Goal: Task Accomplishment & Management: Manage account settings

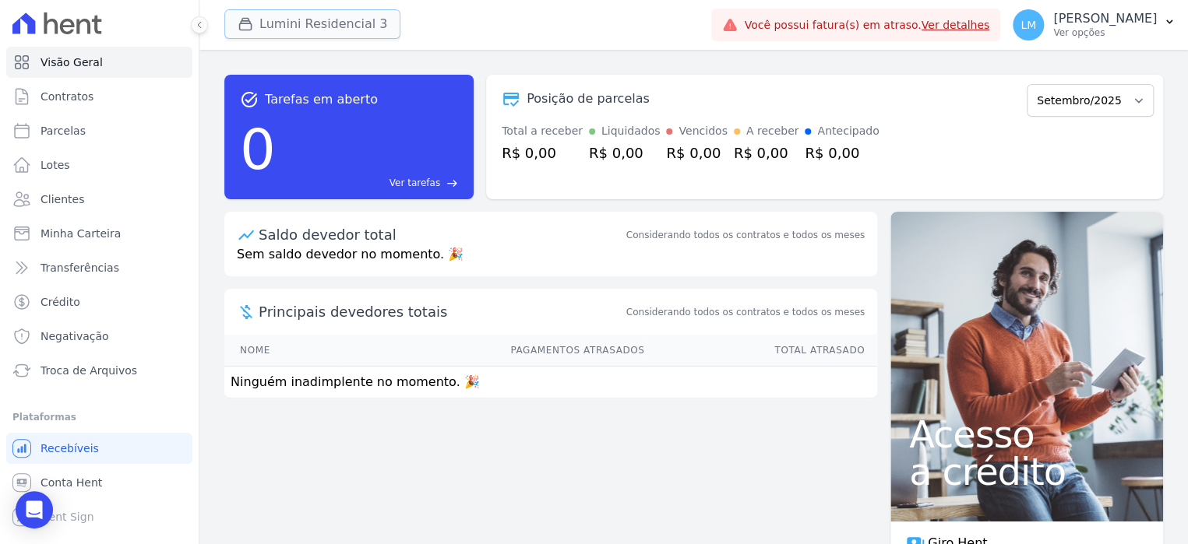
click at [323, 18] on button "Lumini Residencial 3" at bounding box center [312, 24] width 176 height 30
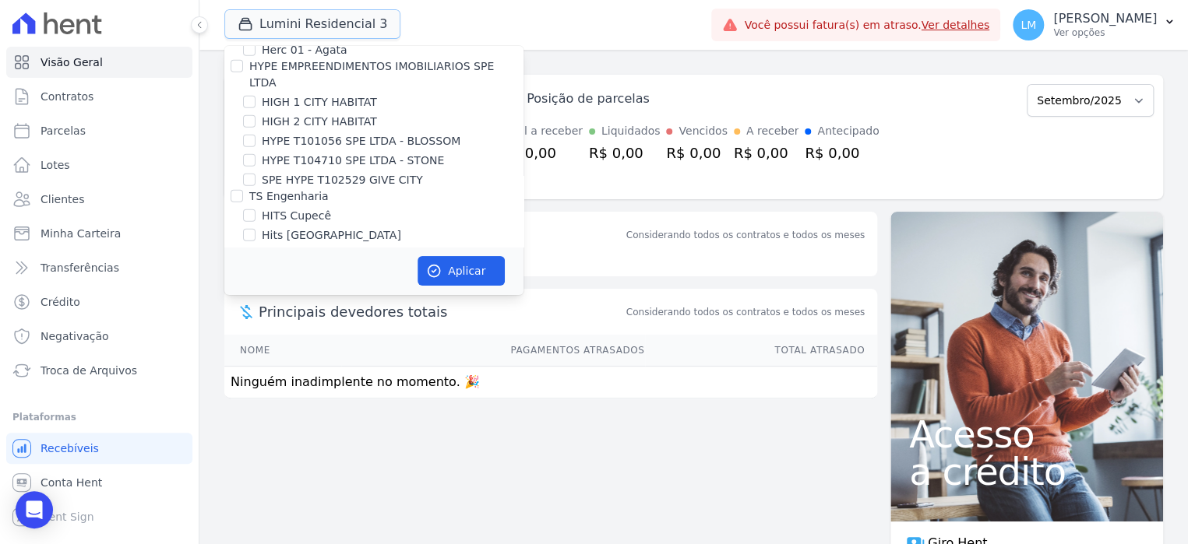
scroll to position [2047, 0]
click at [705, 23] on div "Lumini Residencial 3 Trapisa Engenharia Acaiá Residencial Icatu Residencial POR…" at bounding box center [464, 24] width 481 height 51
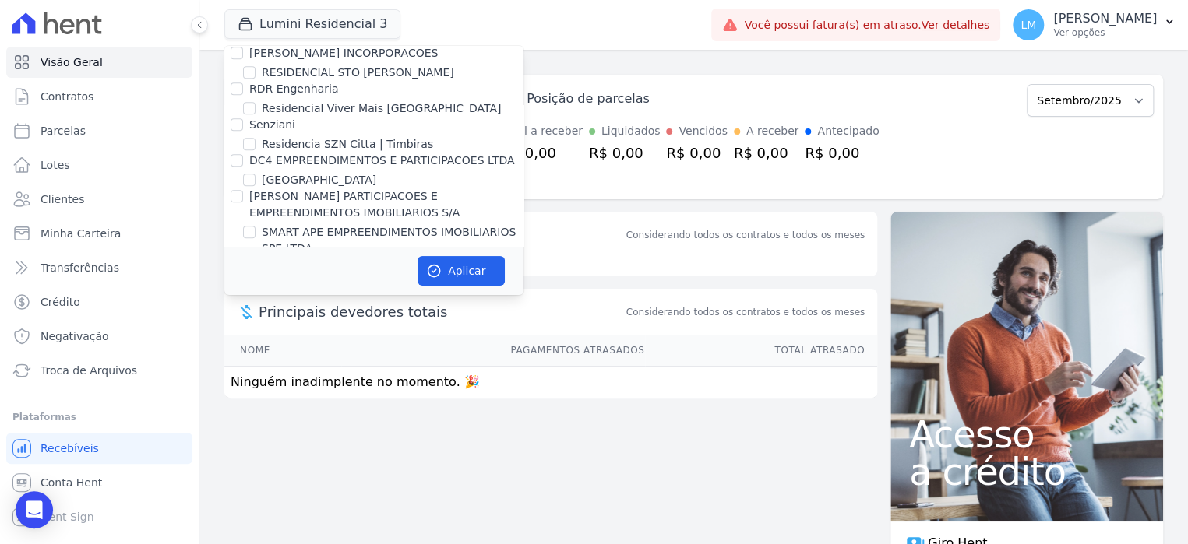
scroll to position [4086, 0]
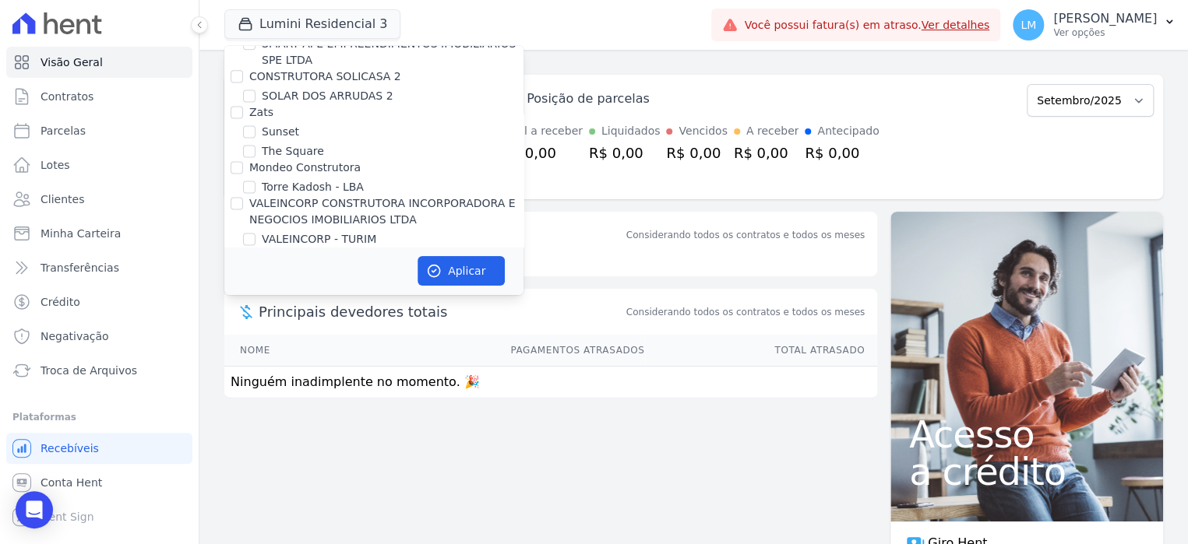
click at [610, 62] on div "task_alt Tarefas em aberto 0 Ver tarefas east Posição de parcelas Julho/2025 Se…" at bounding box center [693, 297] width 988 height 495
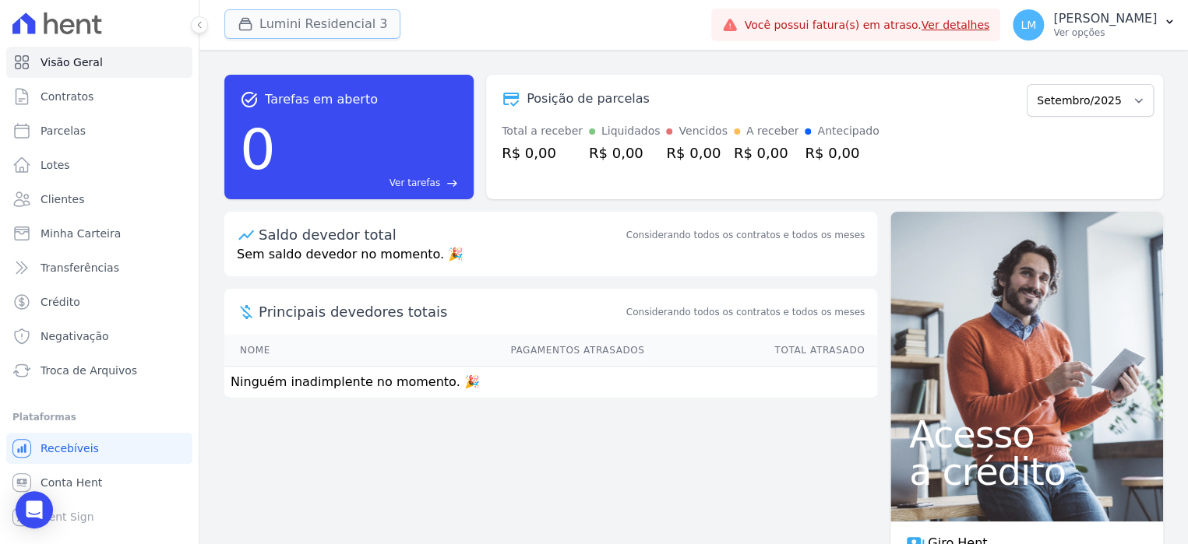
click at [348, 25] on button "Lumini Residencial 3" at bounding box center [312, 24] width 176 height 30
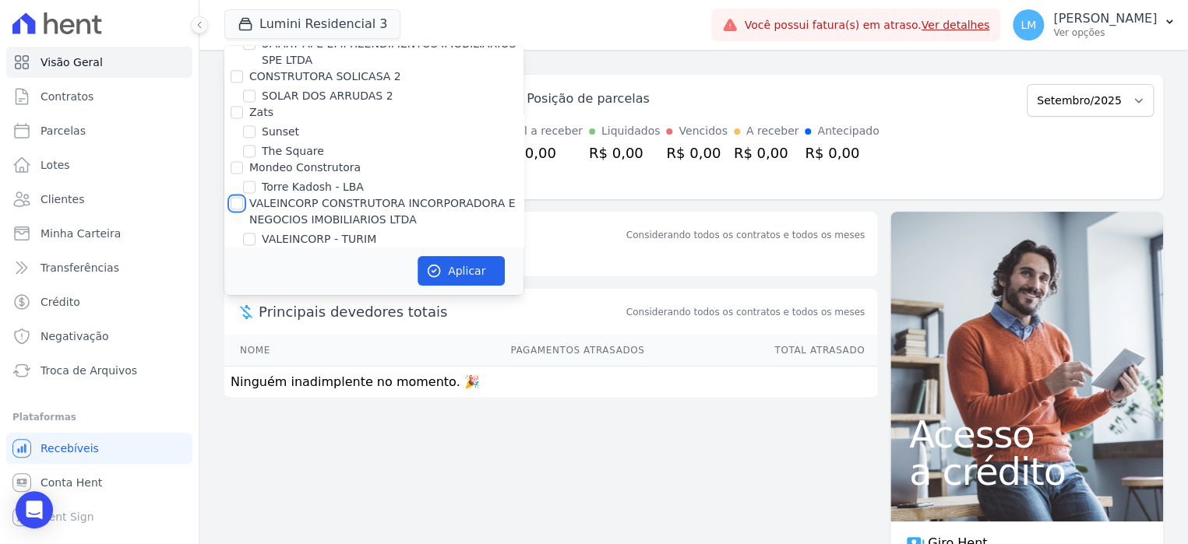
click at [238, 197] on input "VALEINCORP CONSTRUTORA INCORPORADORA E NEGOCIOS IMOBILIARIOS LTDA" at bounding box center [237, 203] width 12 height 12
checkbox input "true"
click at [235, 197] on input "VALEINCORP CONSTRUTORA INCORPORADORA E NEGOCIOS IMOBILIARIOS LTDA" at bounding box center [237, 203] width 12 height 12
checkbox input "false"
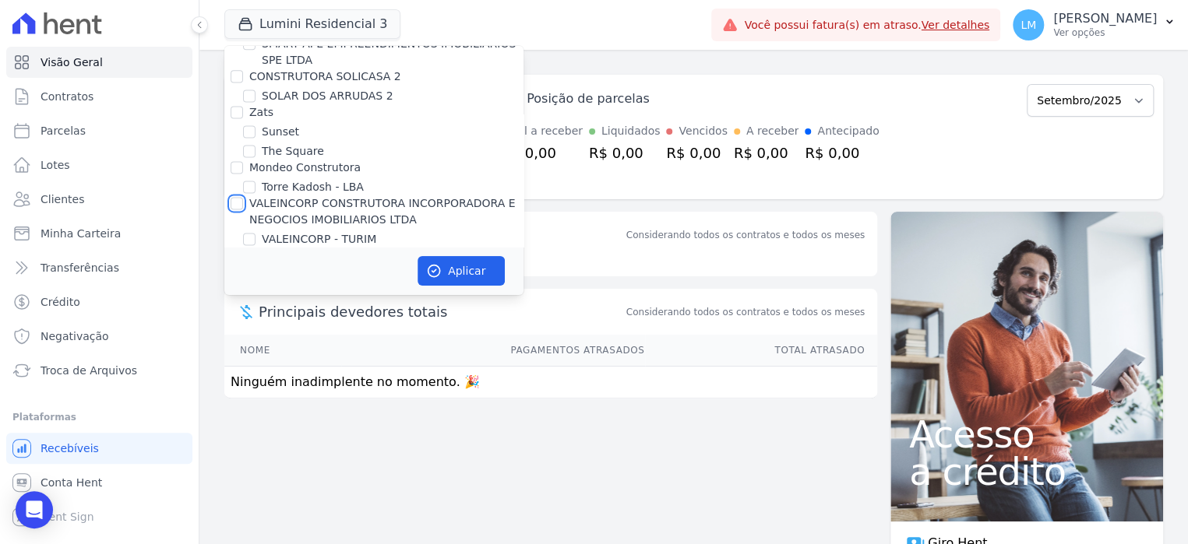
checkbox input "false"
click at [258, 249] on label "Hent" at bounding box center [262, 255] width 26 height 12
click at [243, 249] on input "Hent" at bounding box center [237, 255] width 12 height 12
checkbox input "true"
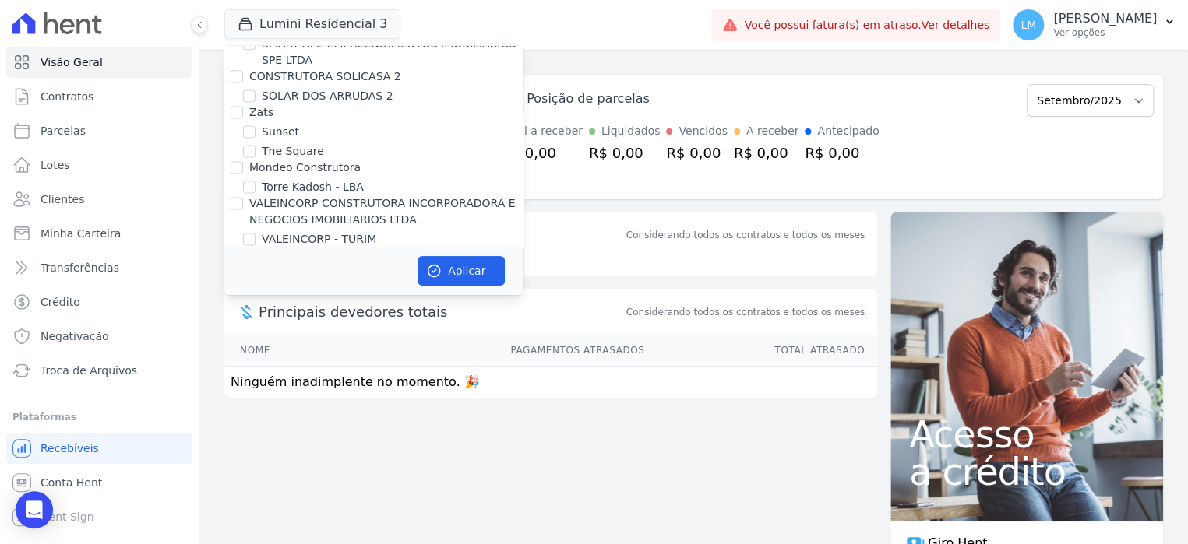
click at [252, 249] on label "Hent" at bounding box center [262, 255] width 26 height 12
click at [243, 249] on input "Hent" at bounding box center [237, 255] width 12 height 12
checkbox input "false"
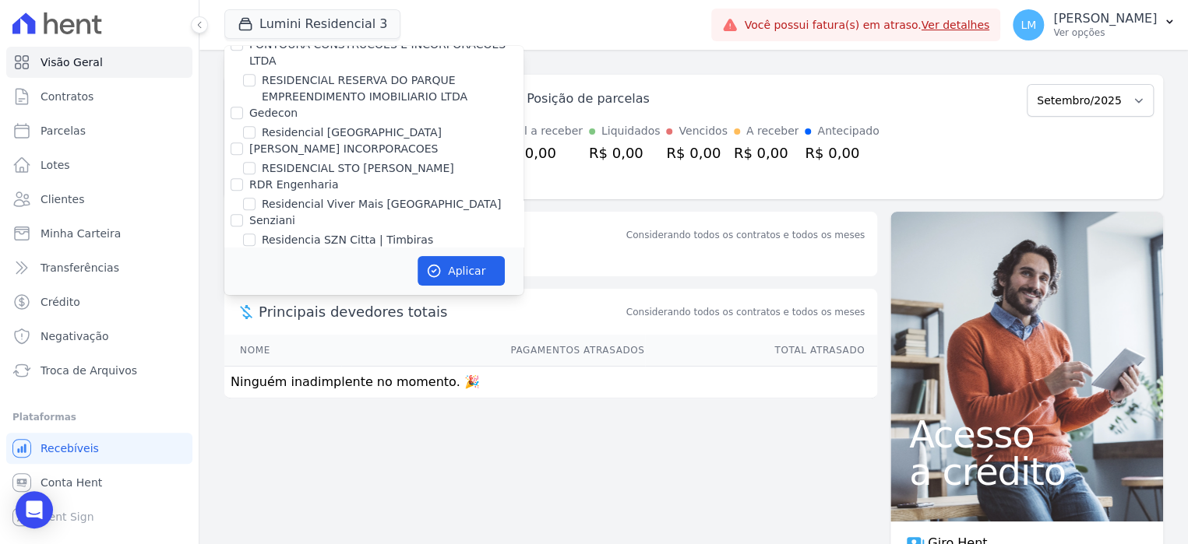
scroll to position [3775, 0]
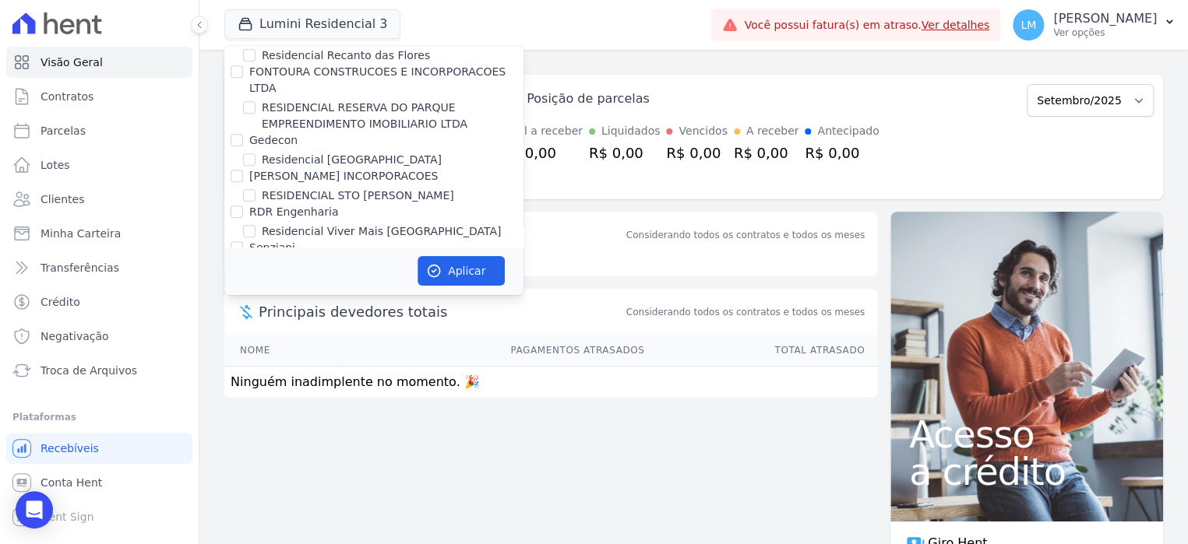
click at [566, 58] on div "task_alt Tarefas em aberto 0 Ver tarefas east Posição de parcelas Julho/2025 Se…" at bounding box center [693, 297] width 988 height 495
